Goal: Transaction & Acquisition: Purchase product/service

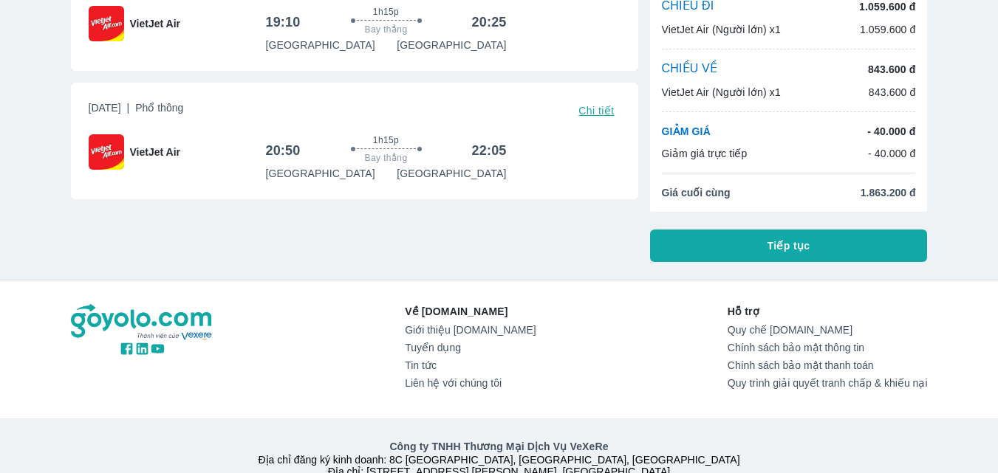
scroll to position [148, 0]
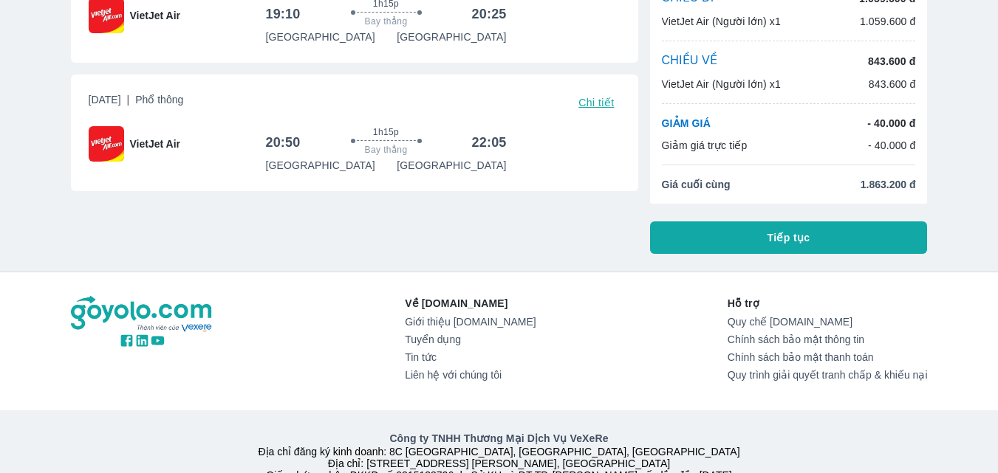
click at [822, 242] on button "Tiếp tục" at bounding box center [789, 238] width 278 height 33
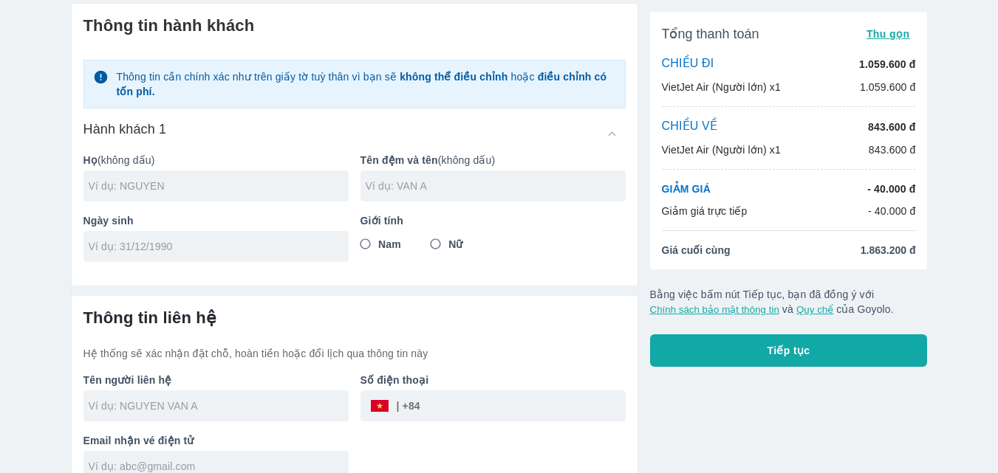
scroll to position [76, 0]
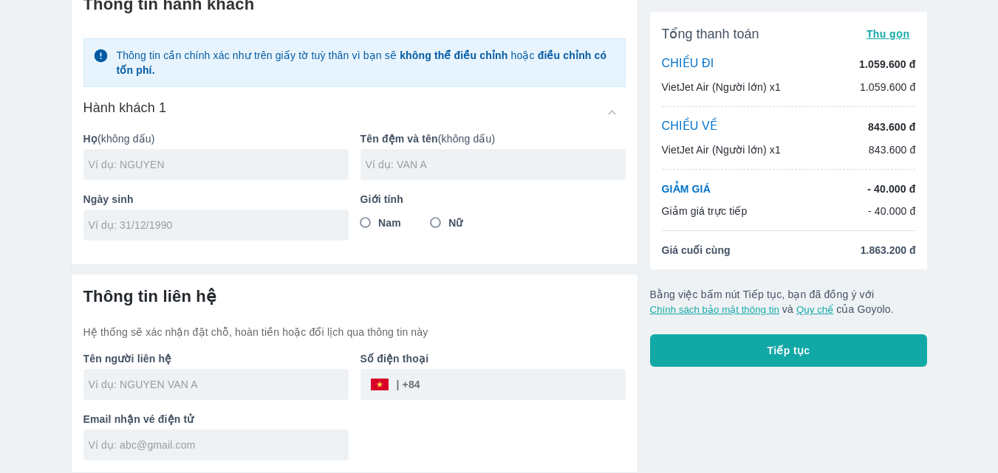
click at [189, 165] on input "text" at bounding box center [219, 164] width 260 height 15
type input "DO"
click at [456, 176] on div at bounding box center [492, 164] width 265 height 31
type input "LE HUYEN TRANG"
click at [209, 218] on input "tel" at bounding box center [211, 225] width 245 height 15
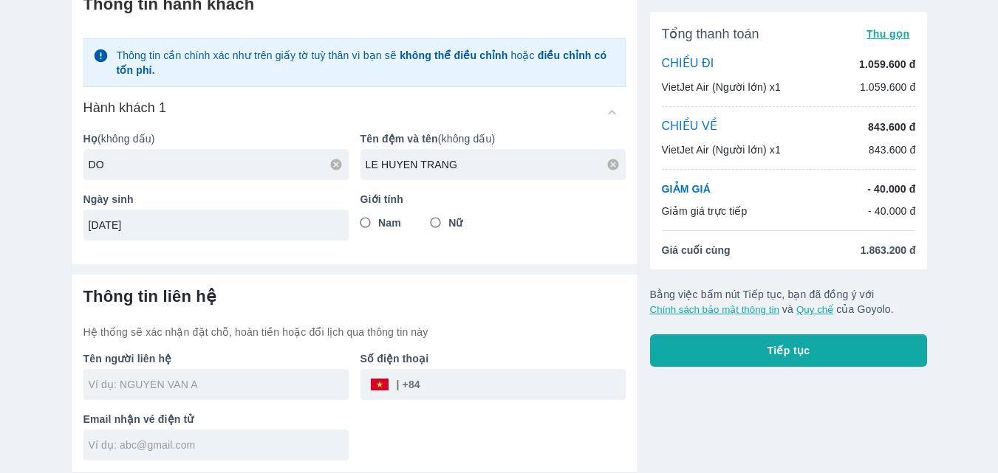
type input "16/01/2005"
click at [432, 224] on input "Nữ" at bounding box center [436, 223] width 27 height 27
radio input "true"
click at [714, 414] on div "Tổng thanh toán Thu gọn CHIỀU ĐI 1.059.600 đ VietJet Air (Người lớn) x1 1.059.6…" at bounding box center [783, 222] width 290 height 504
type input "DO LE HUYEN TRANG"
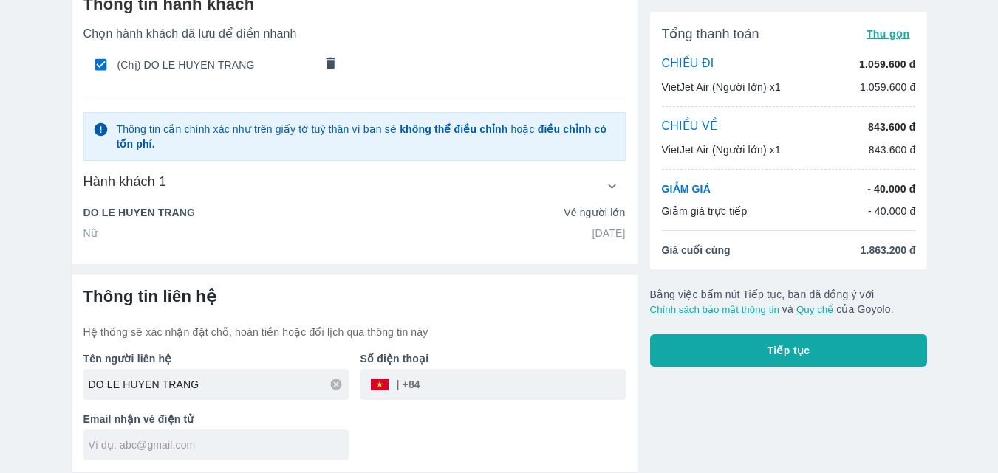
click at [619, 184] on icon "button" at bounding box center [612, 187] width 16 height 16
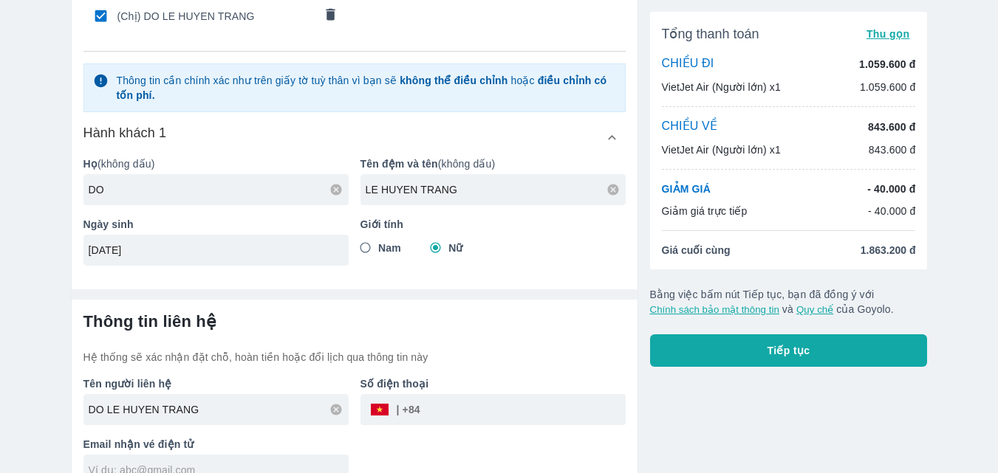
scroll to position [150, 0]
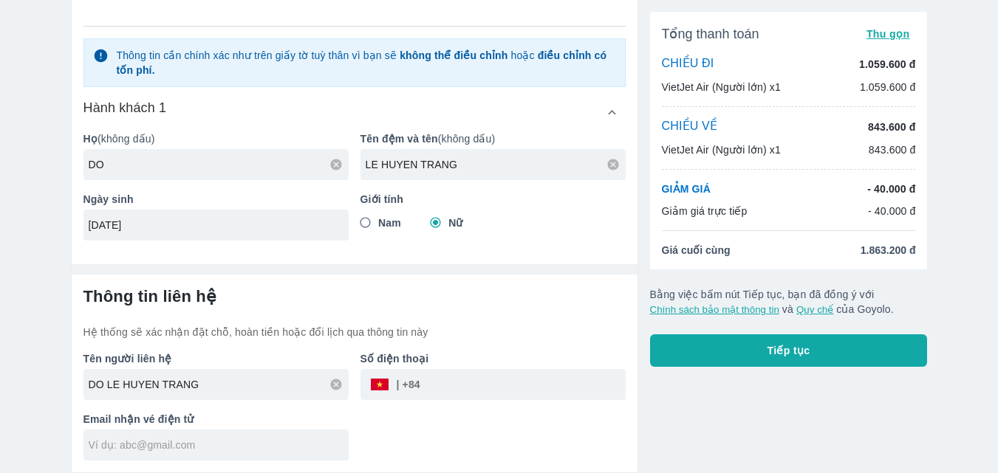
click at [429, 384] on input "tel" at bounding box center [522, 384] width 205 height 35
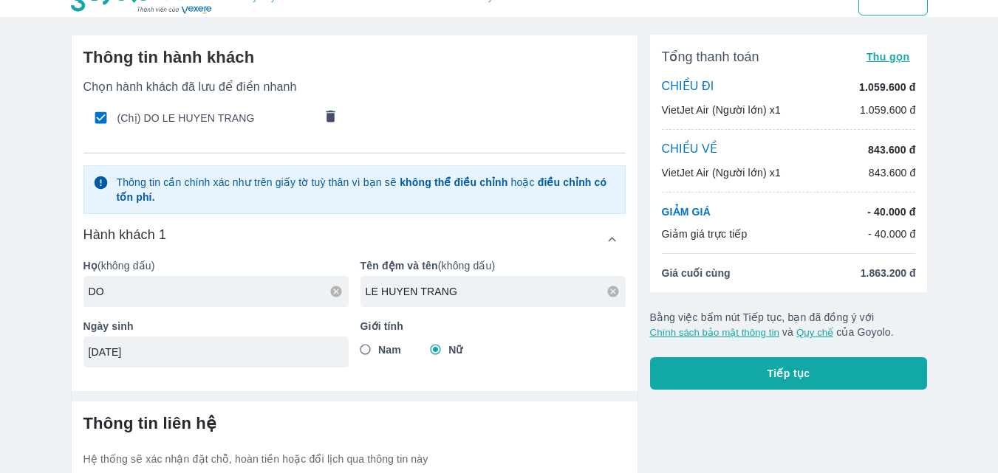
type input "0969781385"
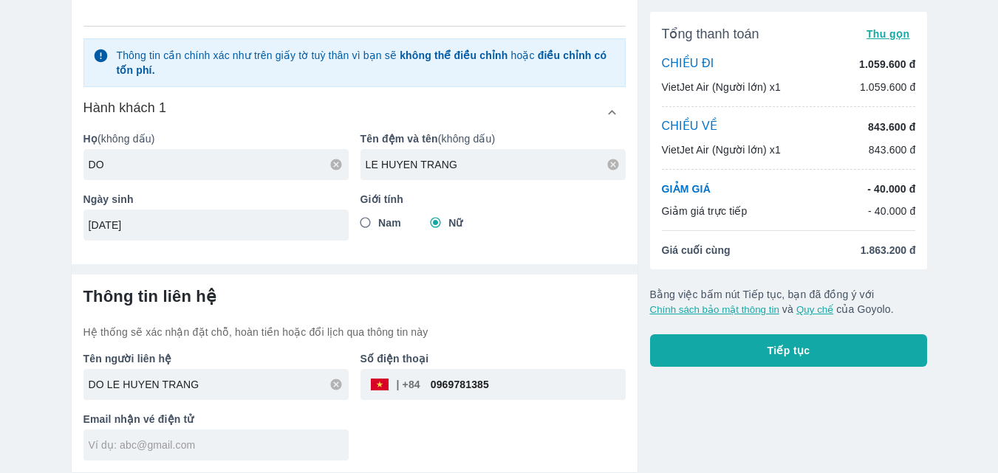
click at [157, 459] on div at bounding box center [215, 445] width 265 height 31
type input "minhanh160105@gmal.com"
click at [656, 360] on button "Tiếp tục" at bounding box center [789, 351] width 278 height 33
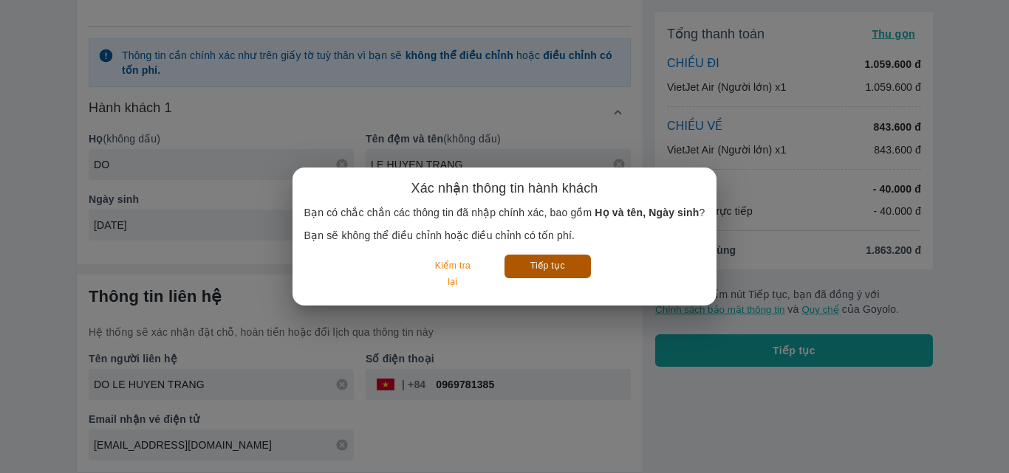
click at [544, 268] on button "Tiếp tục" at bounding box center [547, 266] width 86 height 23
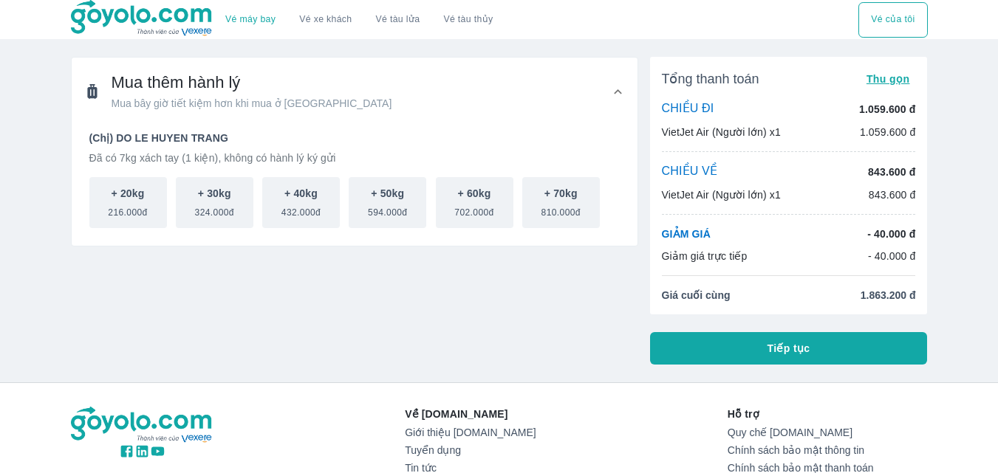
click at [751, 338] on button "Tiếp tục" at bounding box center [789, 348] width 278 height 33
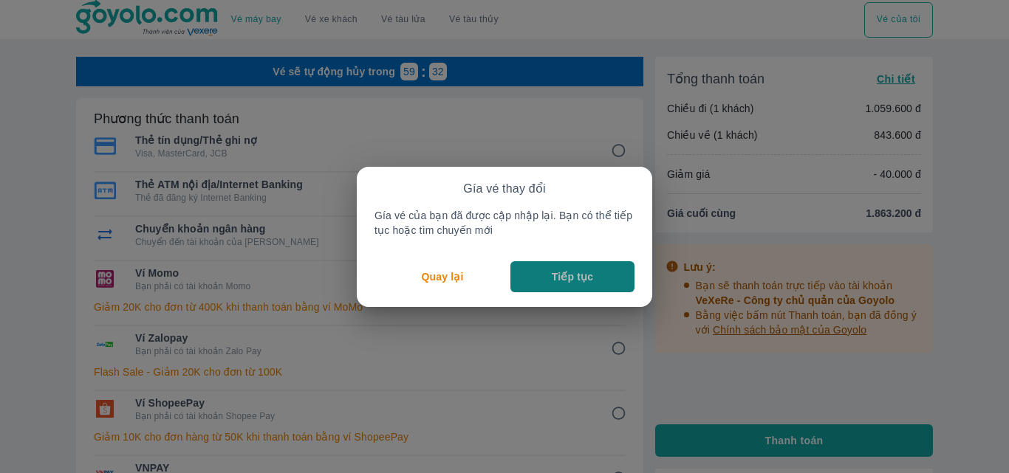
click at [555, 281] on p "Tiếp tục" at bounding box center [572, 277] width 41 height 15
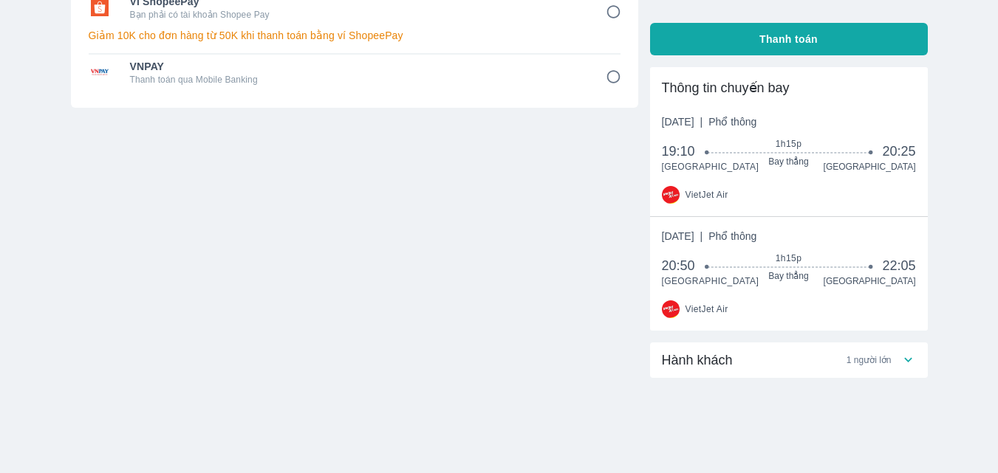
scroll to position [425, 0]
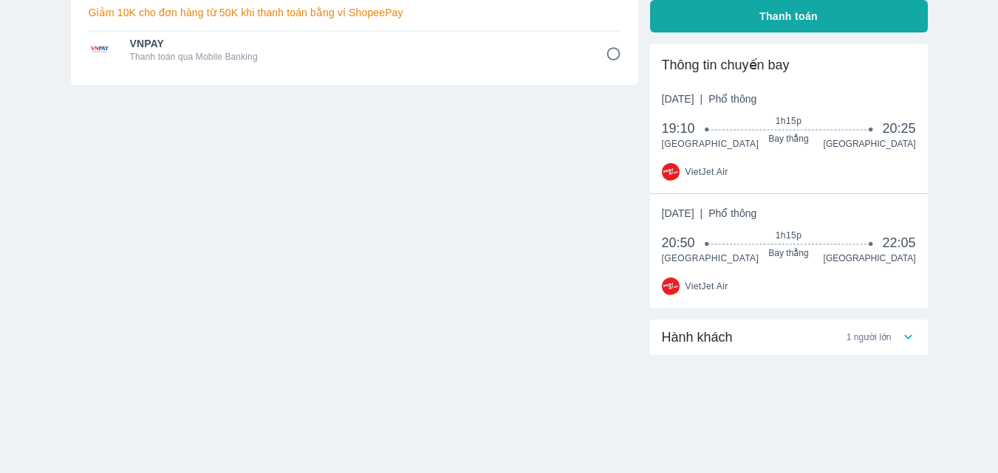
click at [879, 338] on span "1 người lớn" at bounding box center [868, 338] width 45 height 12
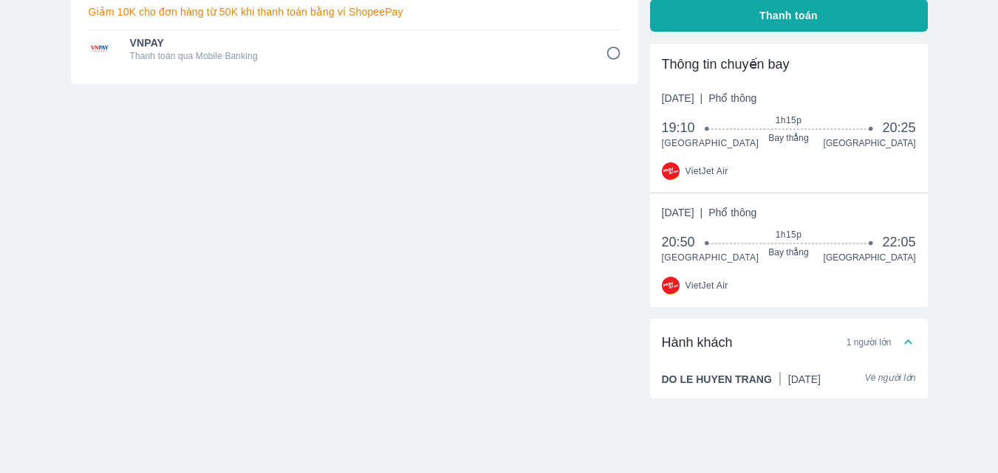
click at [880, 339] on span "1 người lớn" at bounding box center [868, 343] width 45 height 12
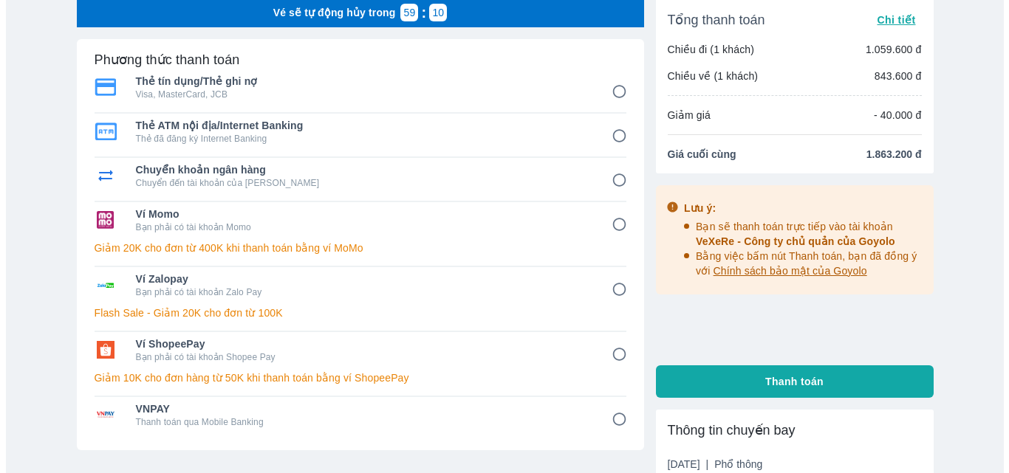
scroll to position [0, 0]
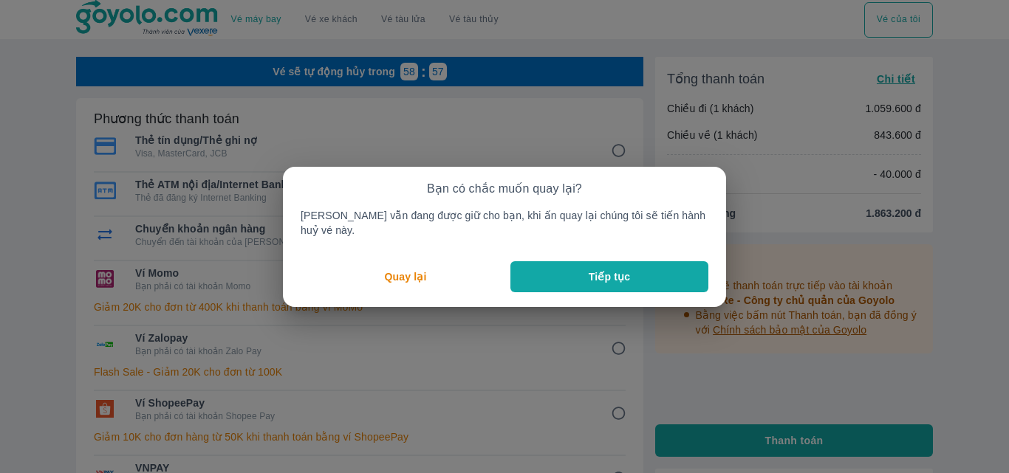
click at [544, 276] on button "Tiếp tục" at bounding box center [609, 276] width 198 height 31
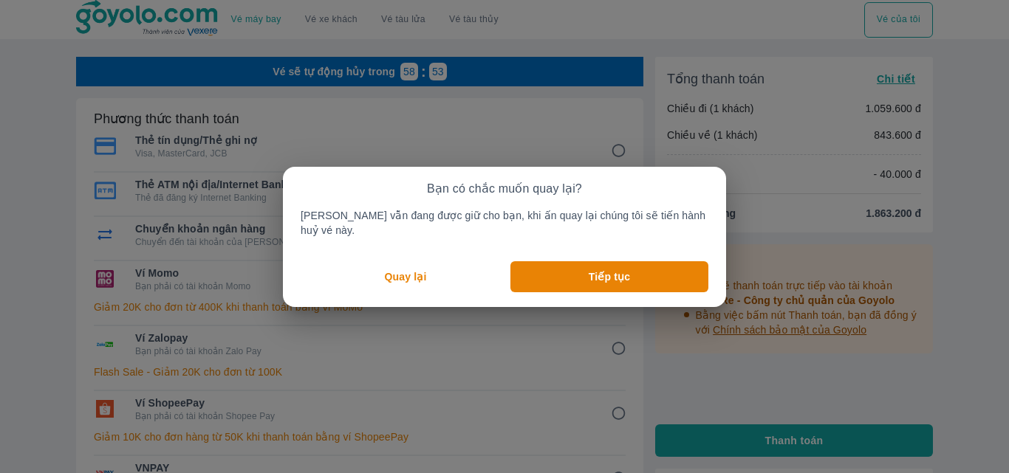
click at [462, 261] on button "Quay lại" at bounding box center [406, 276] width 210 height 31
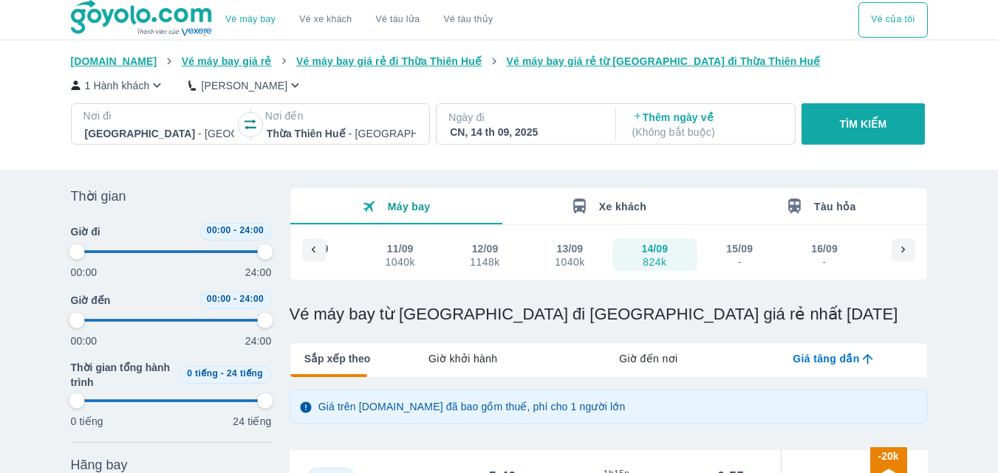
type input "97.9166666666667"
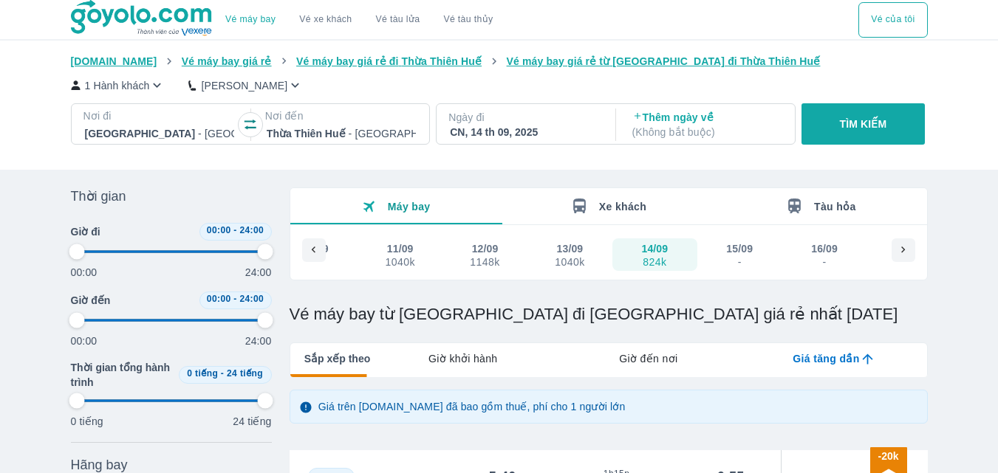
type input "97.9166666666667"
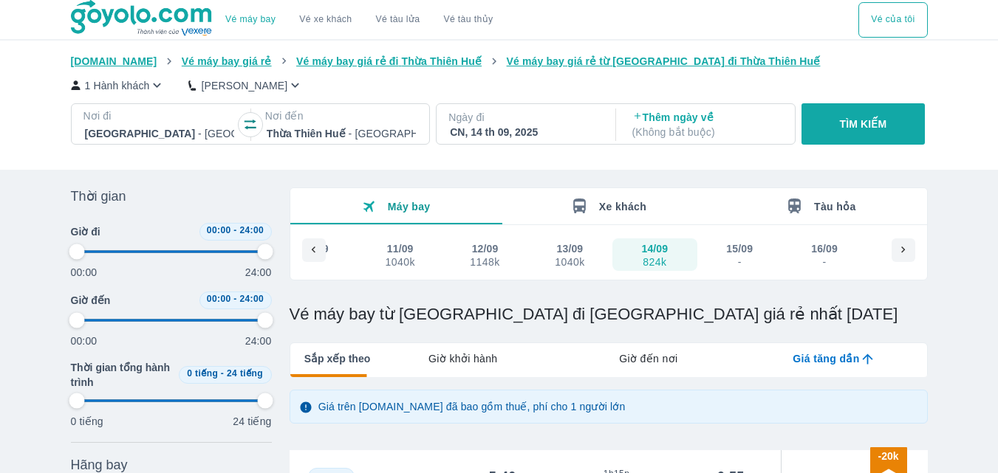
type input "97.9166666666667"
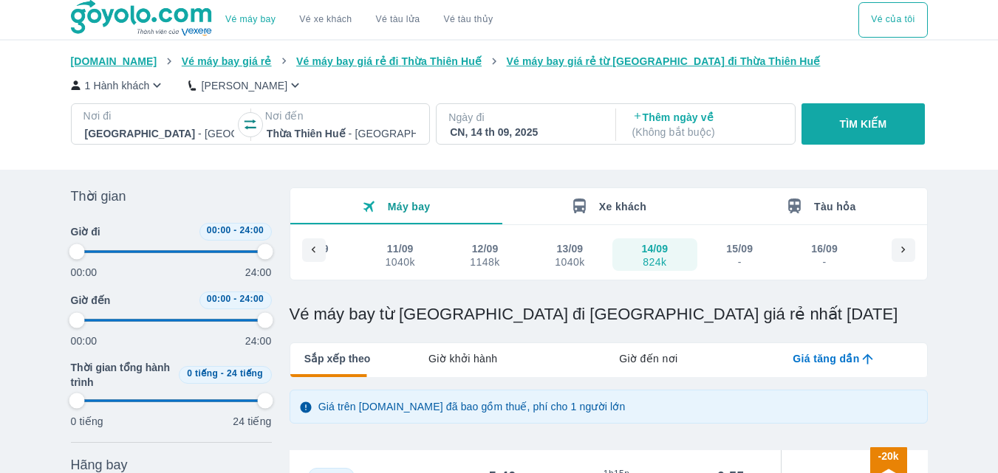
type input "97.9166666666667"
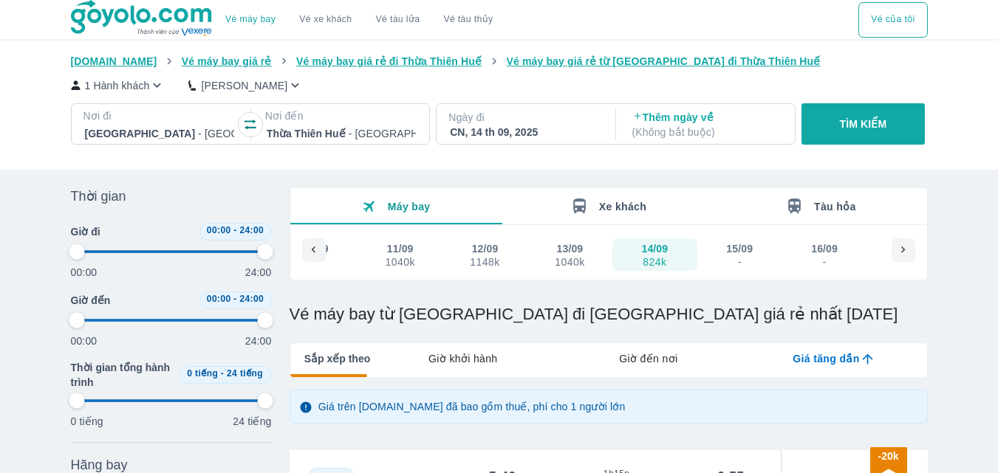
type input "97.9166666666667"
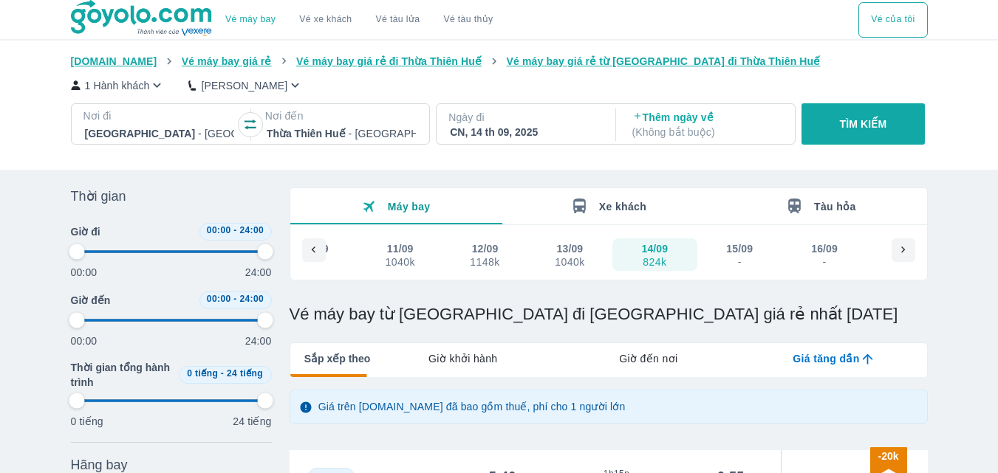
type input "97.9166666666667"
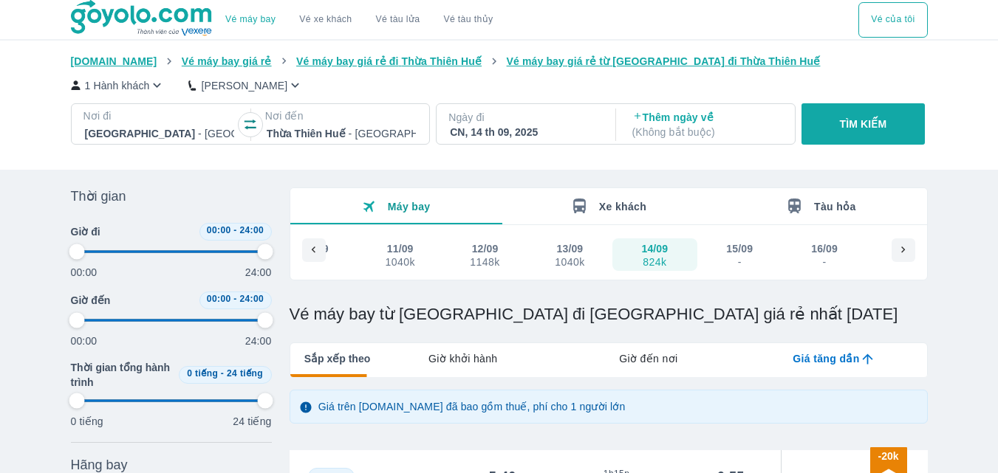
type input "97.9166666666667"
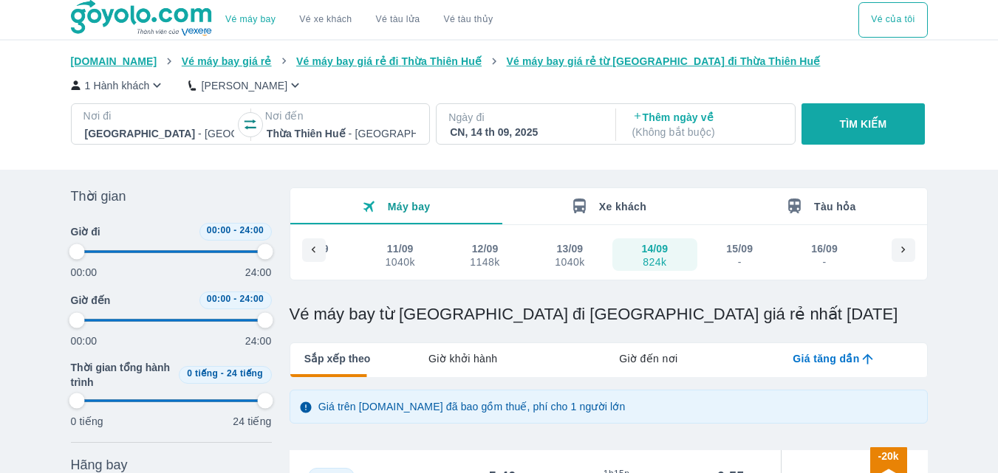
type input "97.9166666666667"
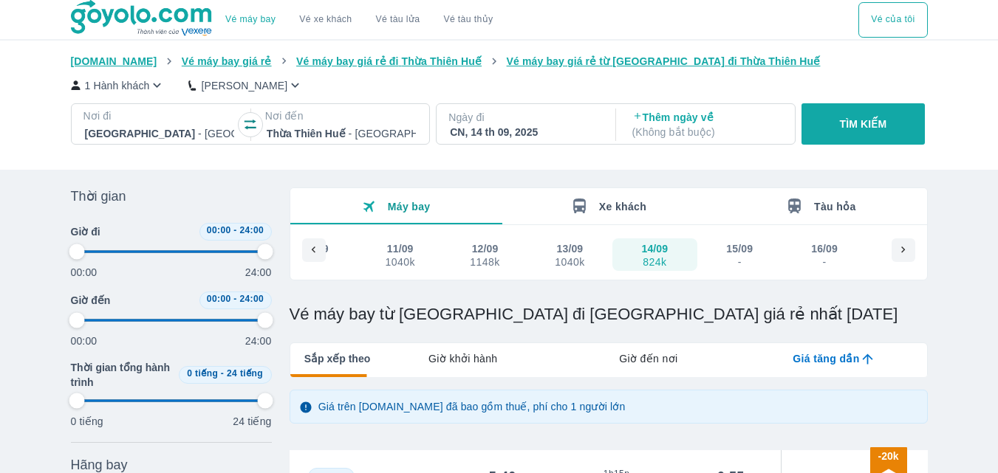
type input "97.9166666666667"
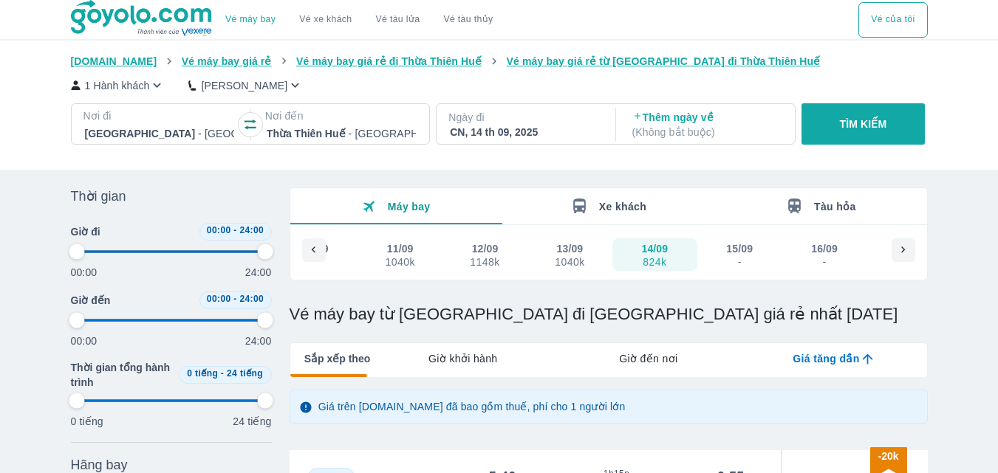
type input "97.9166666666667"
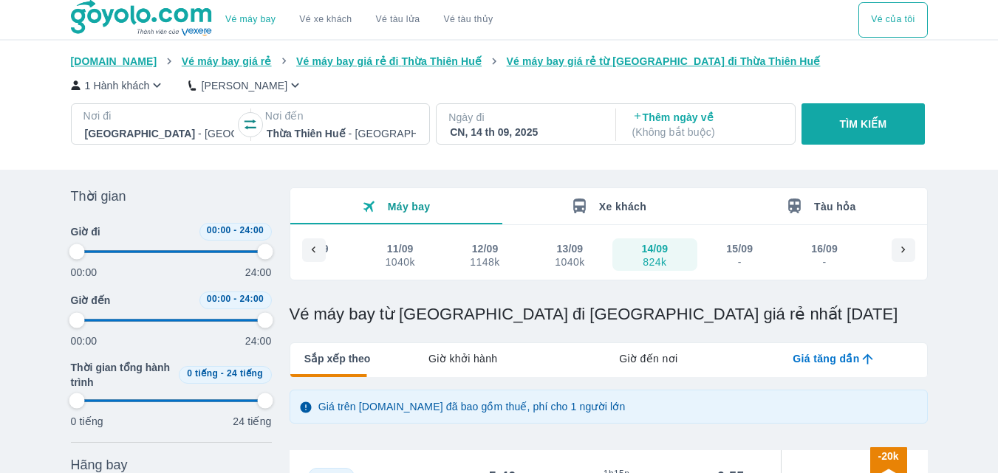
type input "97.9166666666667"
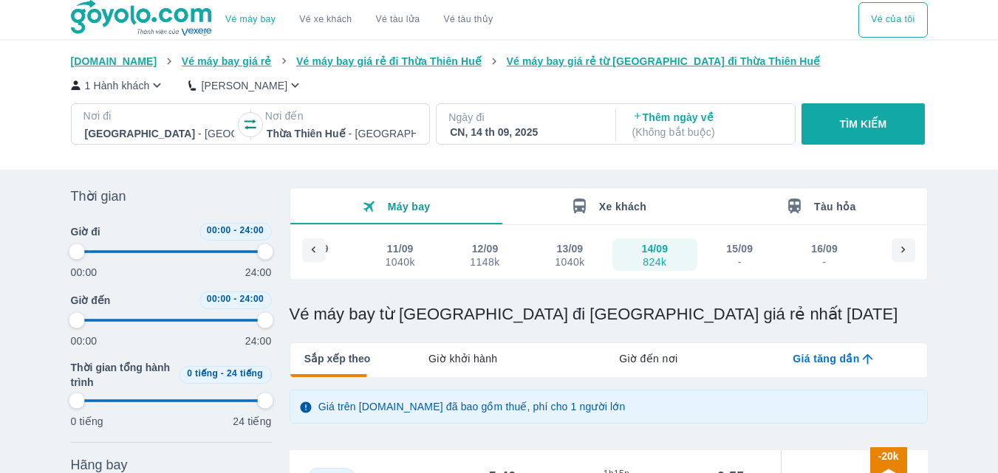
type input "97.9166666666667"
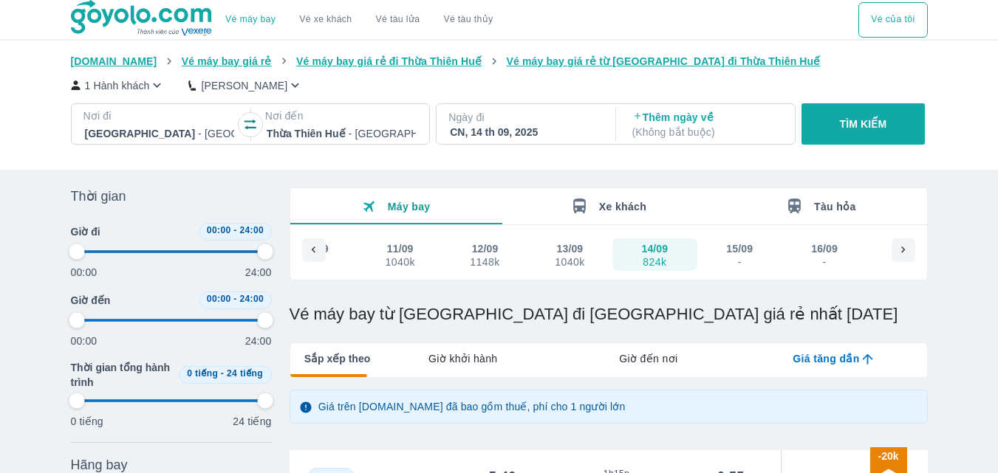
type input "97.9166666666667"
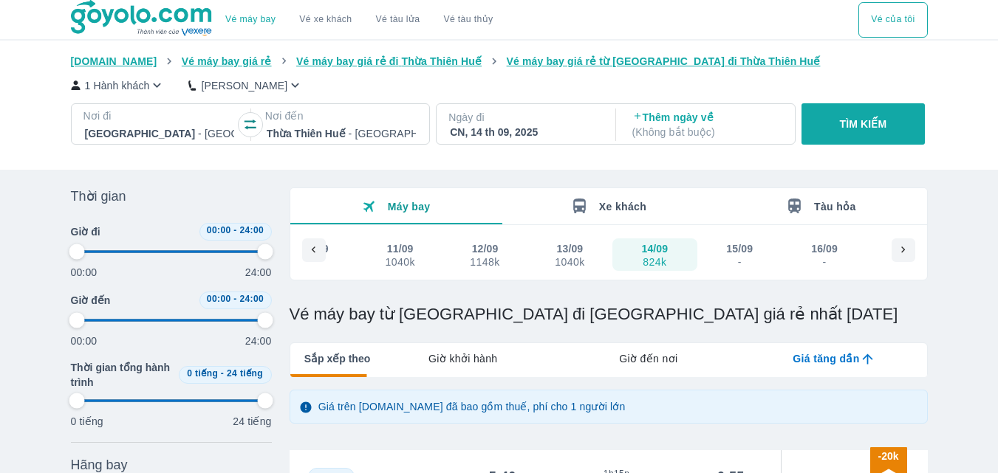
type input "97.9166666666667"
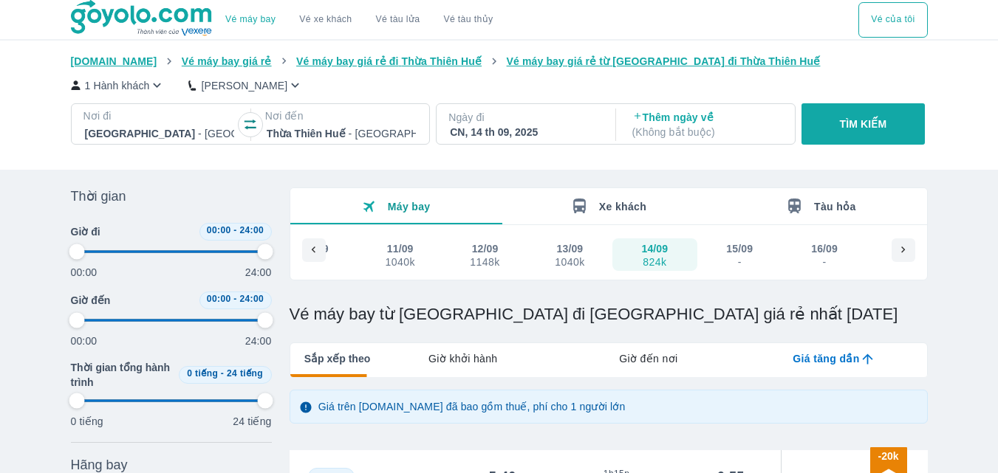
type input "97.9166666666667"
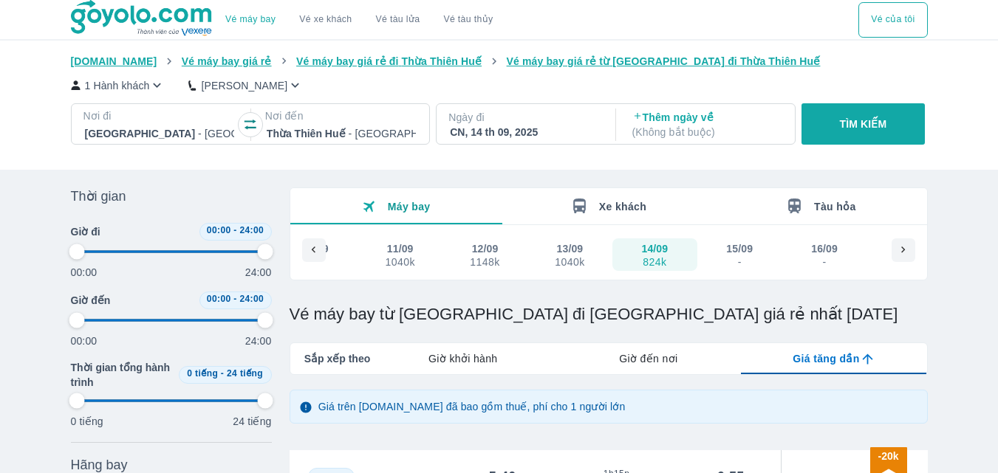
type input "97.9166666666667"
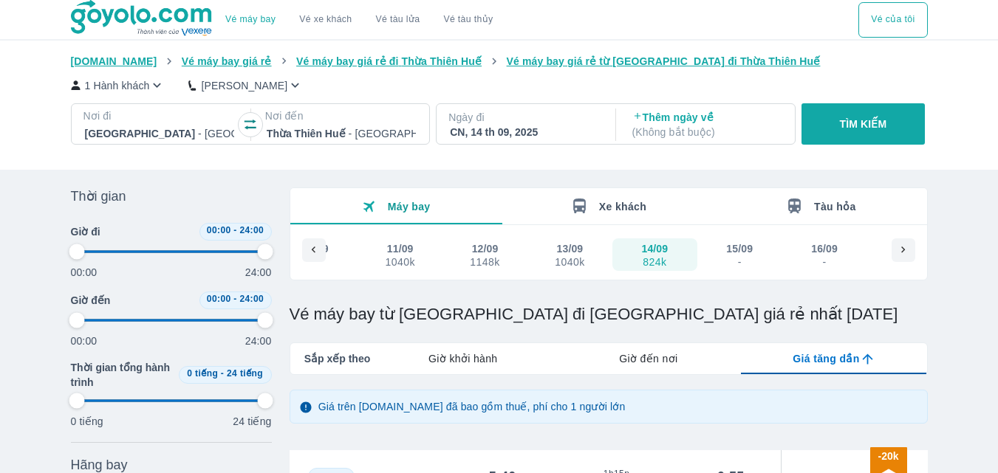
type input "97.9166666666667"
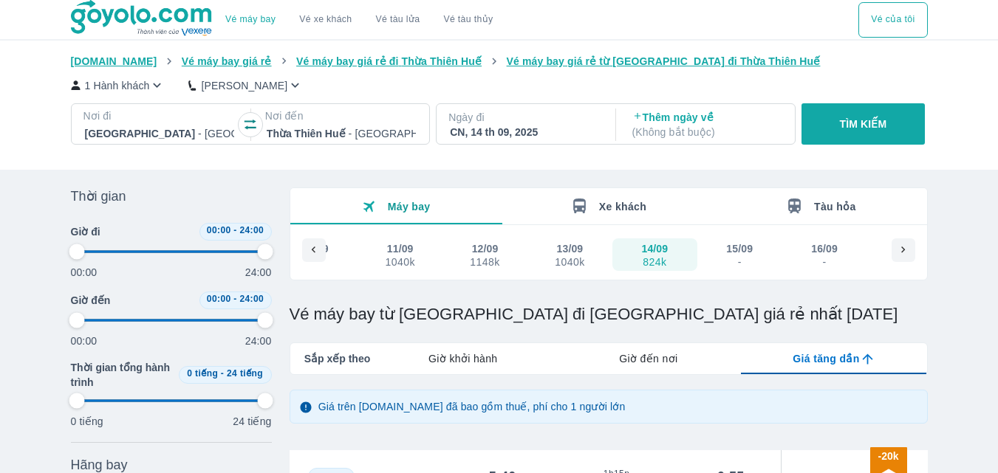
type input "97.9166666666667"
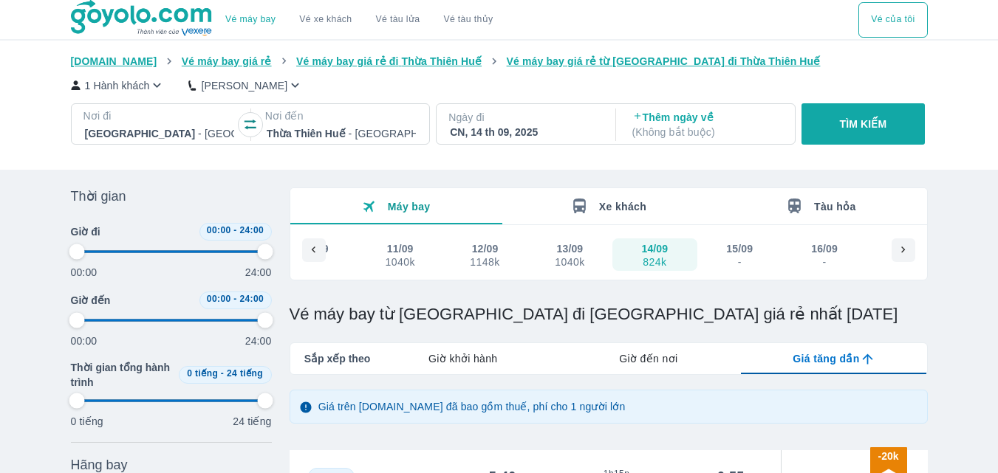
type input "97.9166666666667"
